Goal: Transaction & Acquisition: Download file/media

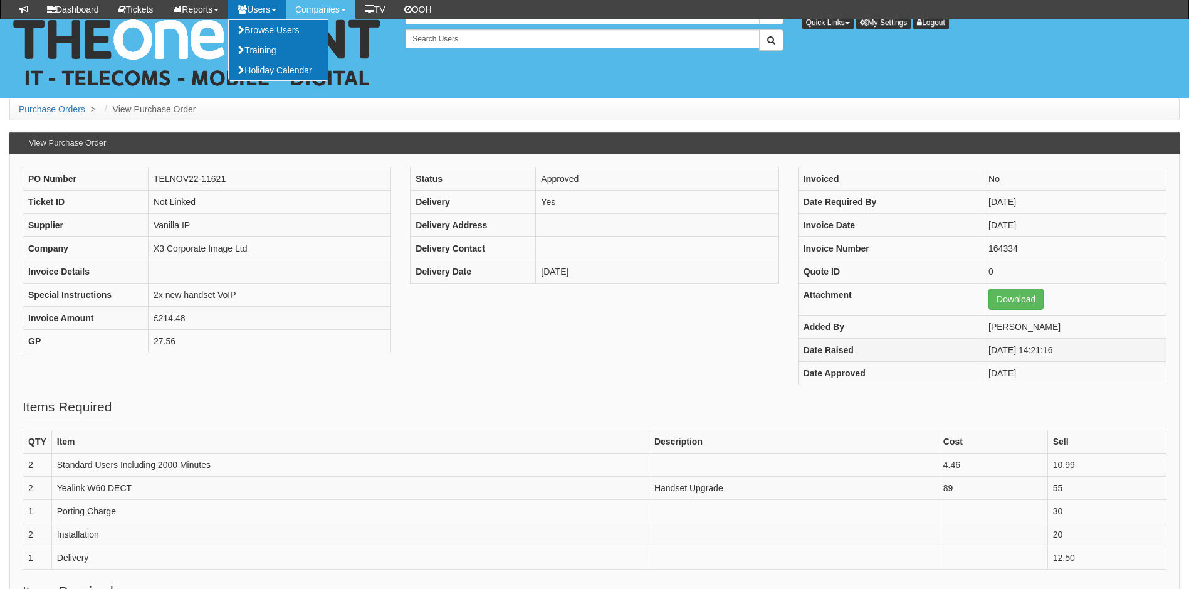
scroll to position [125, 0]
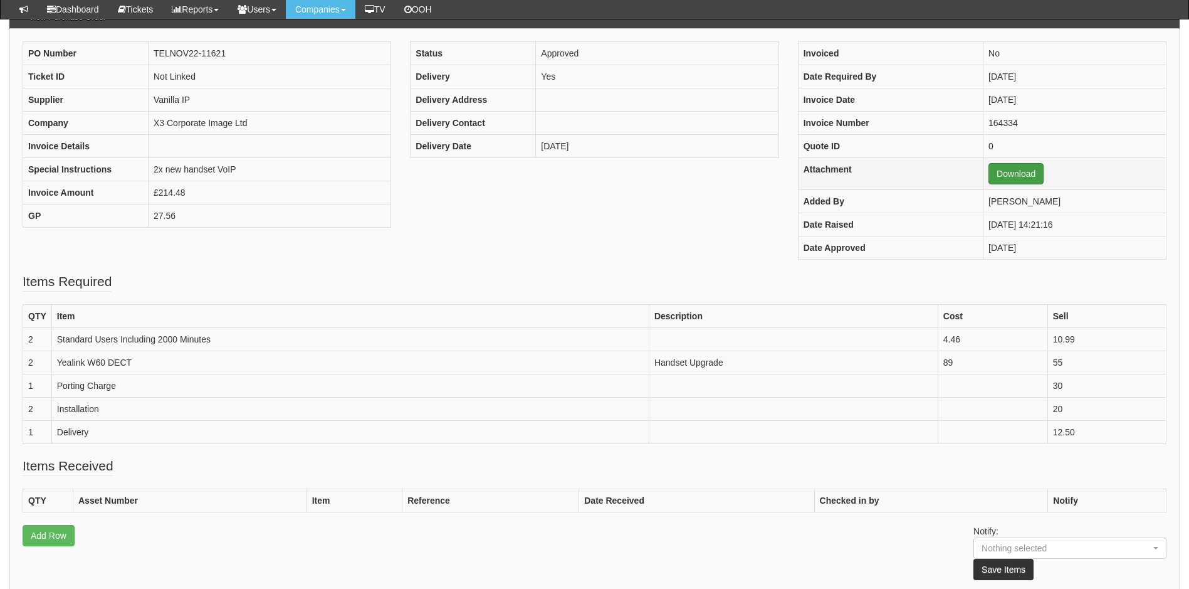
click at [992, 171] on link "Download" at bounding box center [1016, 173] width 55 height 21
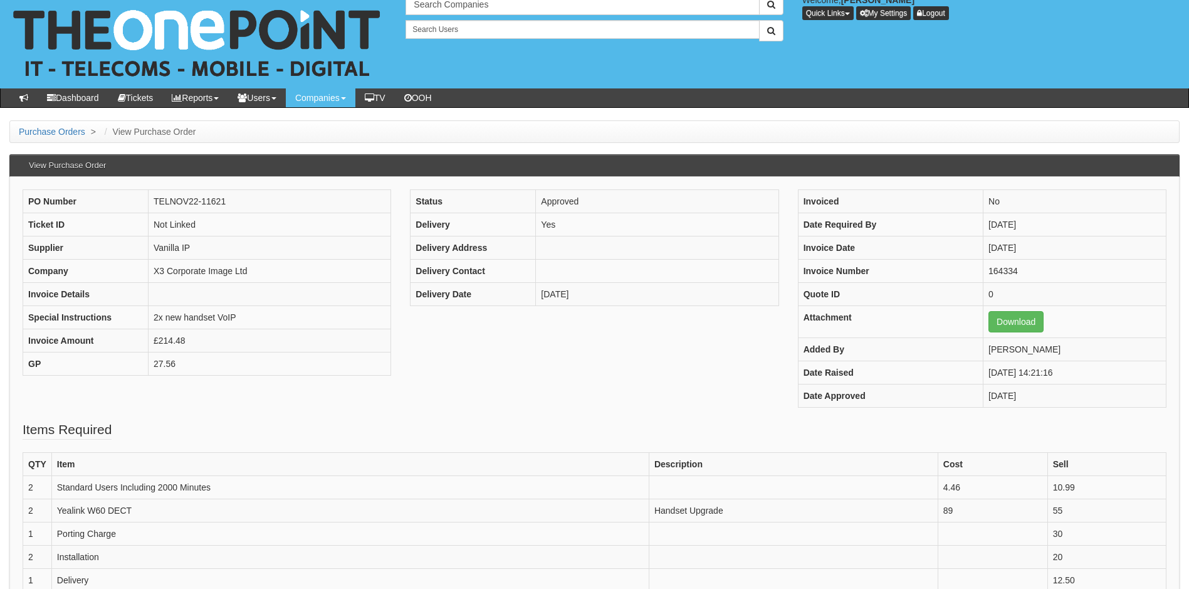
scroll to position [0, 0]
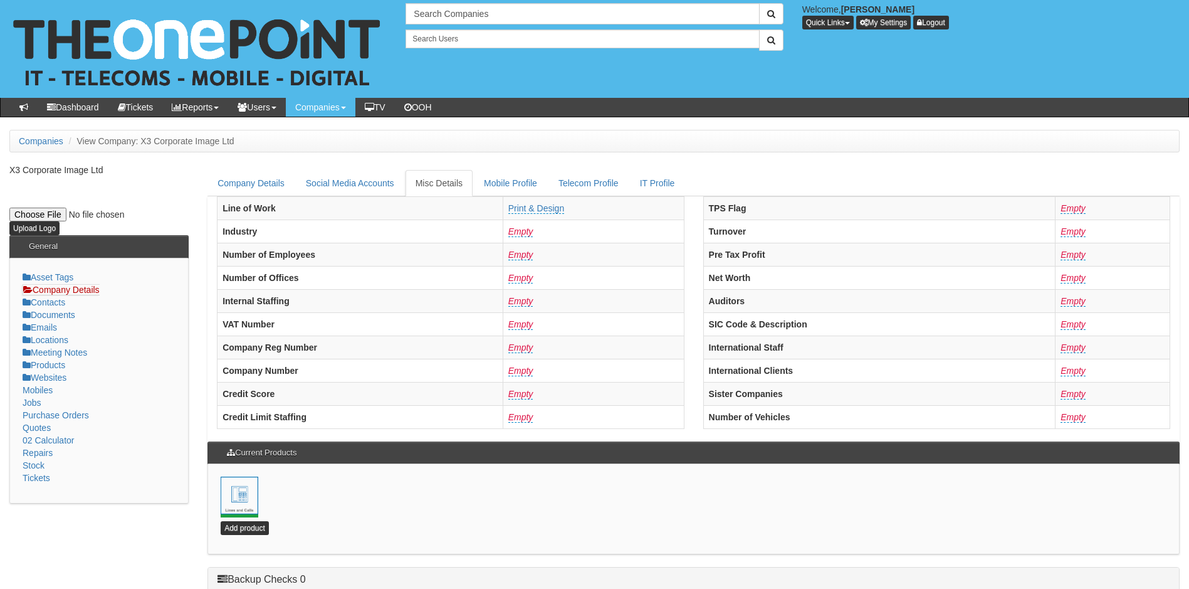
scroll to position [302, 0]
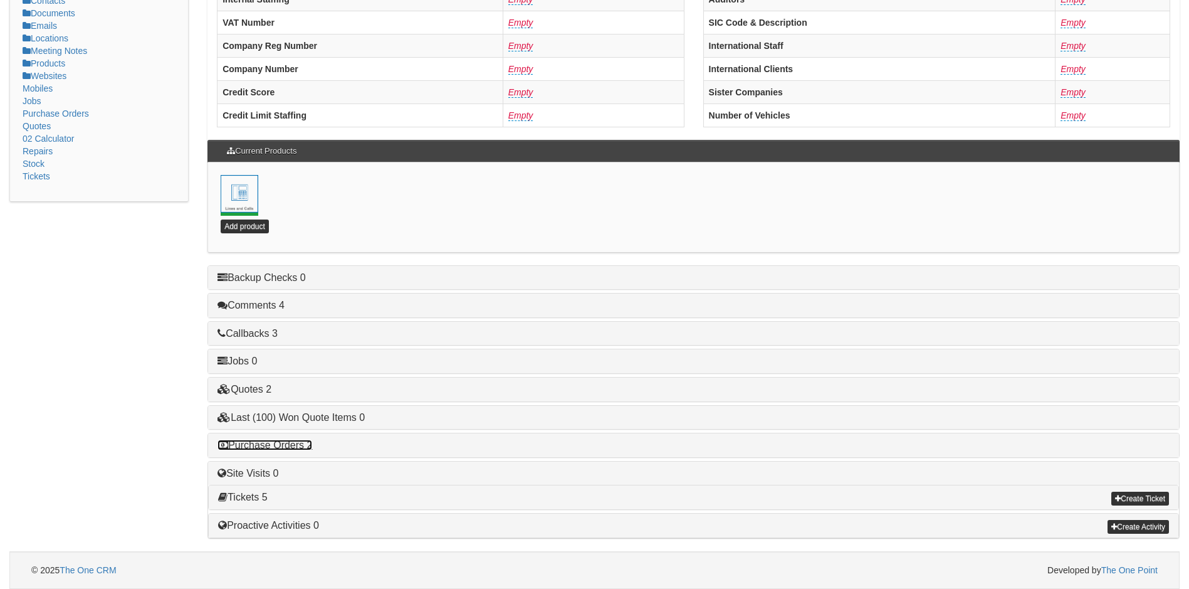
click at [274, 443] on link "Purchase Orders 2" at bounding box center [265, 444] width 95 height 11
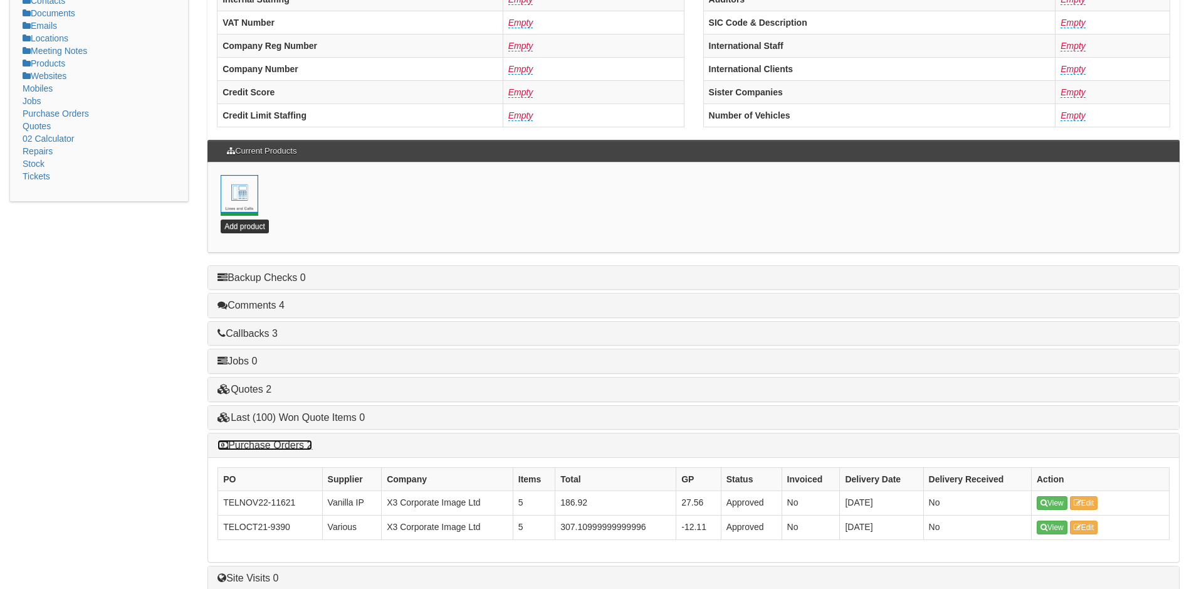
scroll to position [270, 0]
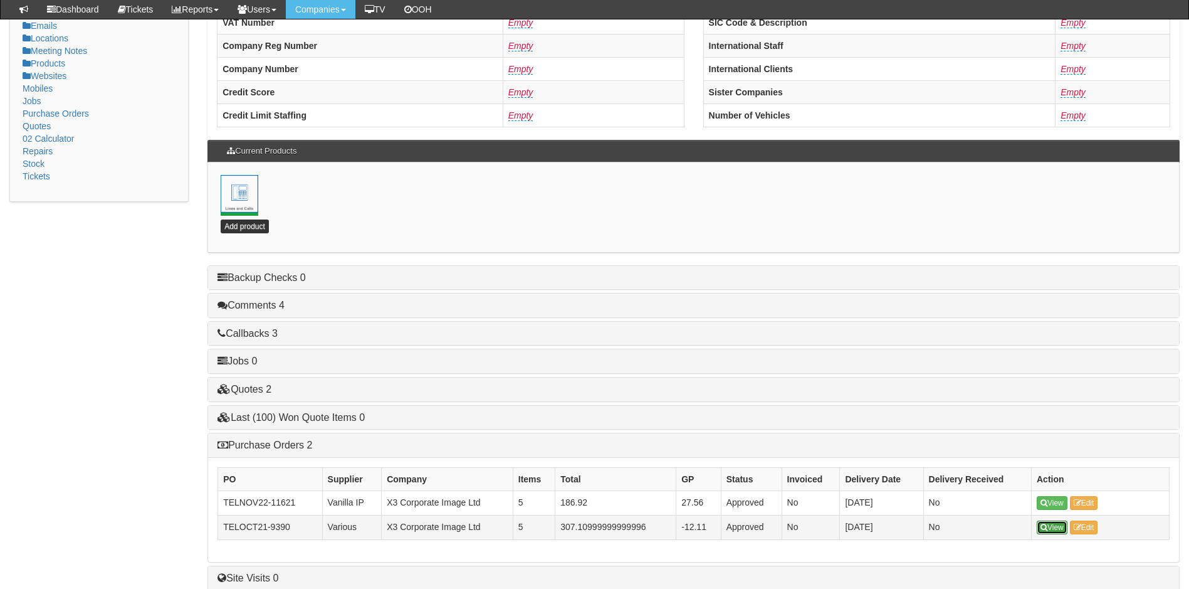
click at [1057, 527] on link "View" at bounding box center [1052, 527] width 31 height 14
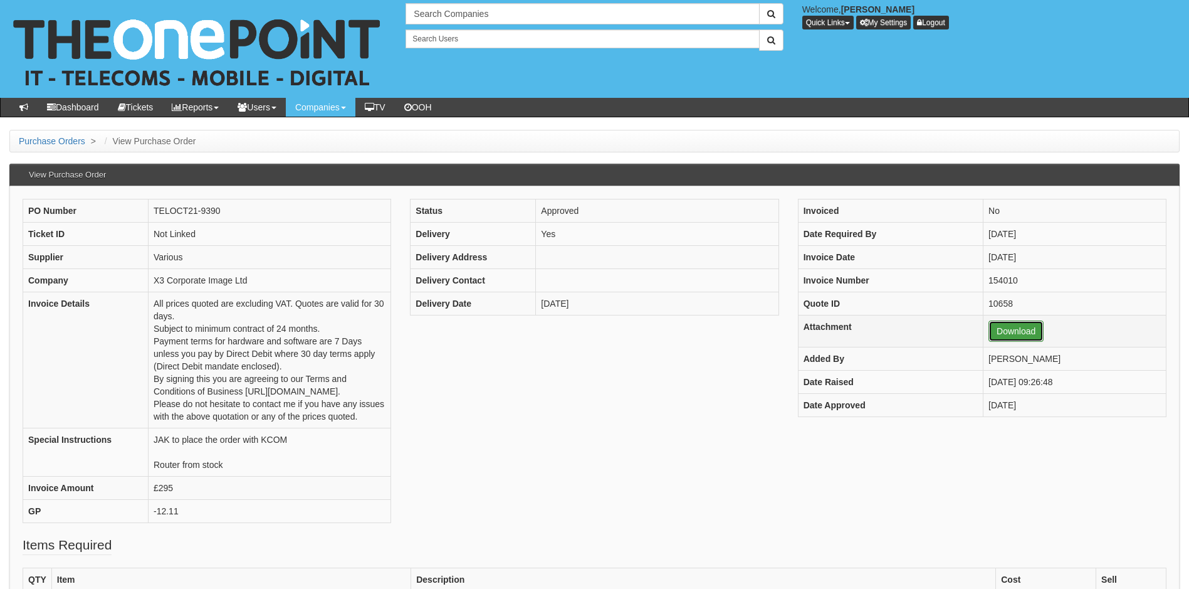
click at [1002, 329] on link "Download" at bounding box center [1016, 330] width 55 height 21
click at [1000, 327] on link "Download" at bounding box center [1016, 330] width 55 height 21
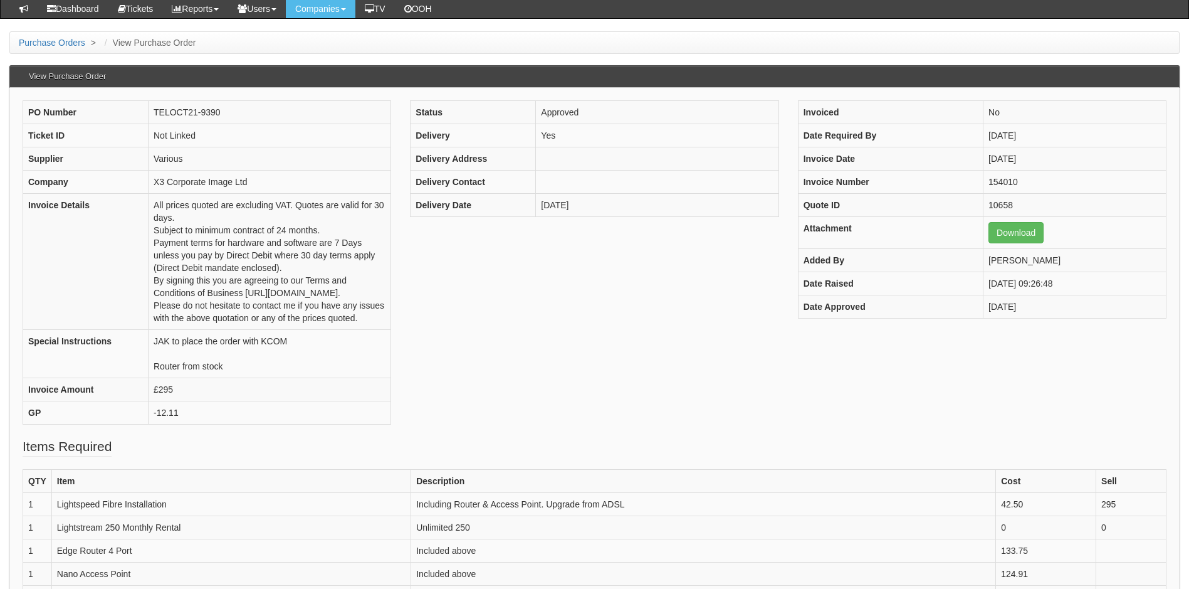
scroll to position [439, 0]
